Goal: Find specific page/section: Find specific page/section

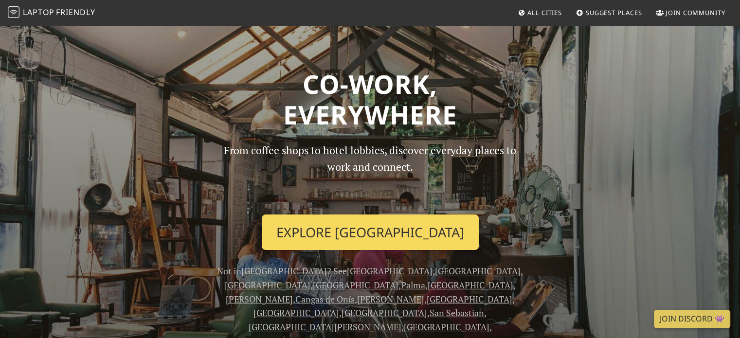
click at [406, 239] on link "Explore Madrid" at bounding box center [370, 232] width 217 height 36
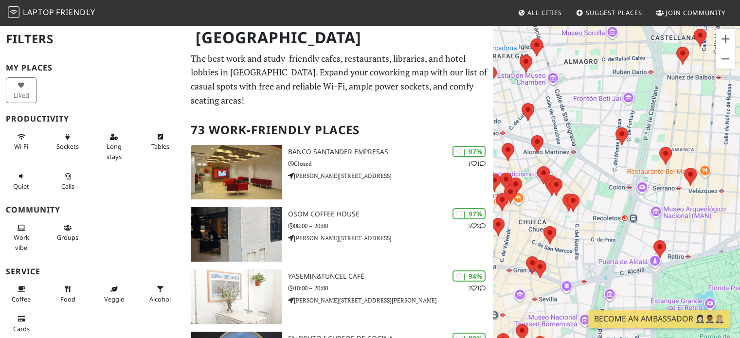
drag, startPoint x: 641, startPoint y: 217, endPoint x: 551, endPoint y: 229, distance: 90.7
click at [551, 229] on div at bounding box center [616, 193] width 247 height 338
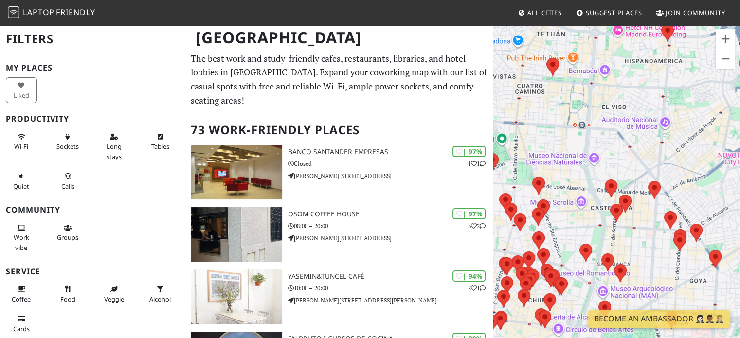
drag, startPoint x: 586, startPoint y: 182, endPoint x: 574, endPoint y: 252, distance: 71.1
click at [574, 252] on div at bounding box center [616, 193] width 247 height 338
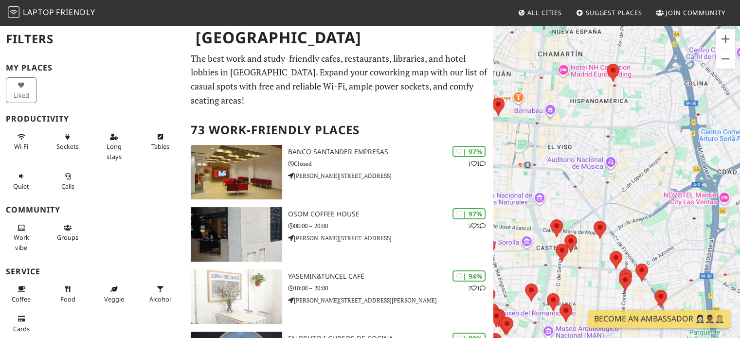
drag, startPoint x: 630, startPoint y: 161, endPoint x: 573, endPoint y: 202, distance: 69.7
click at [573, 202] on div at bounding box center [616, 193] width 247 height 338
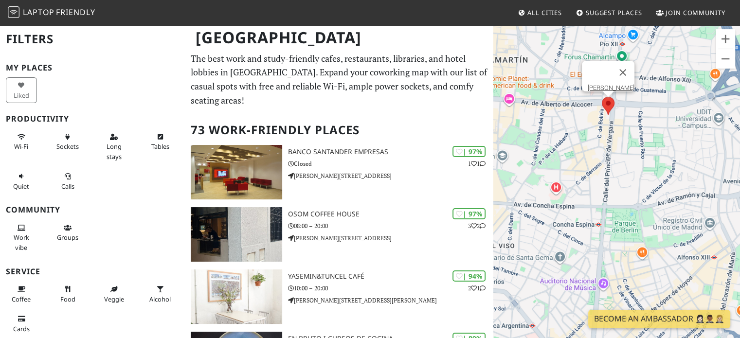
click at [601, 97] on area at bounding box center [601, 97] width 0 height 0
click at [601, 84] on link "[PERSON_NAME]" at bounding box center [610, 87] width 47 height 7
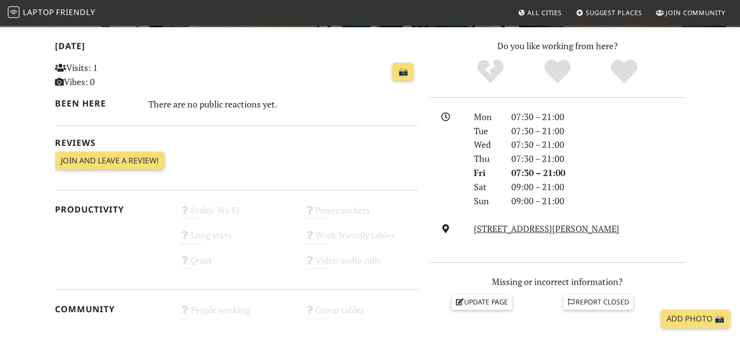
scroll to position [243, 0]
